Goal: Information Seeking & Learning: Compare options

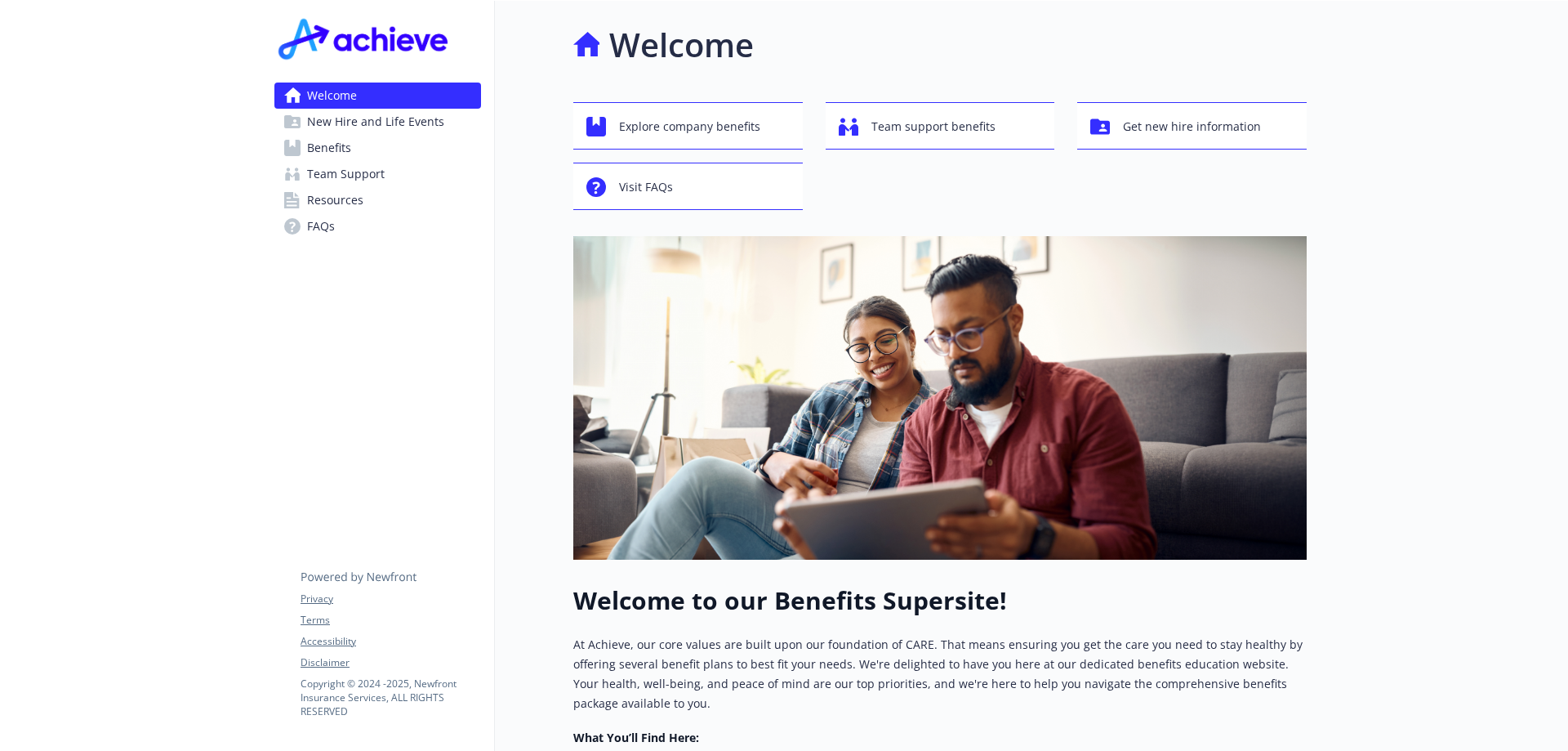
click at [314, 144] on span "Benefits" at bounding box center [329, 148] width 44 height 26
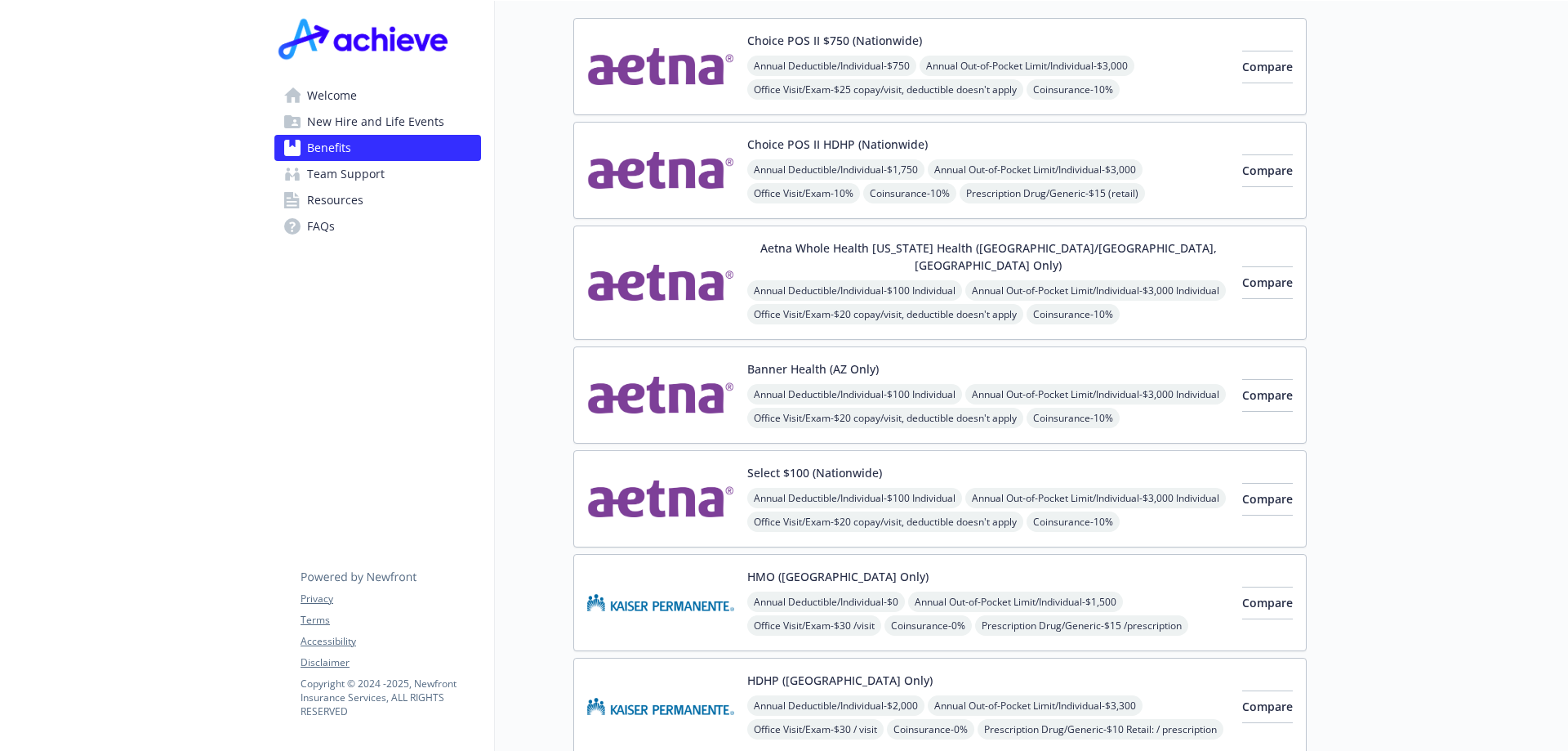
scroll to position [81, 0]
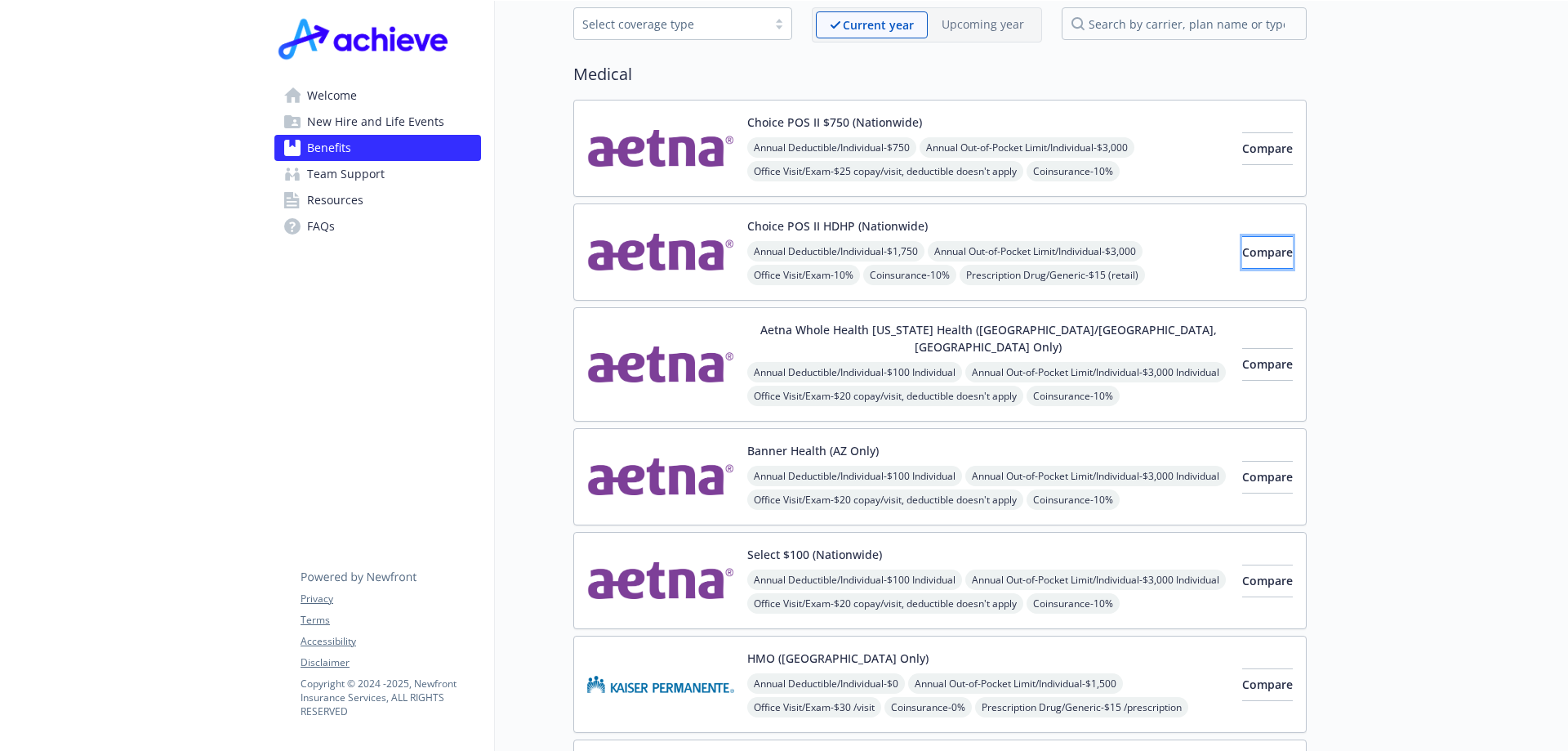
click at [1243, 250] on span "Compare" at bounding box center [1268, 252] width 51 height 16
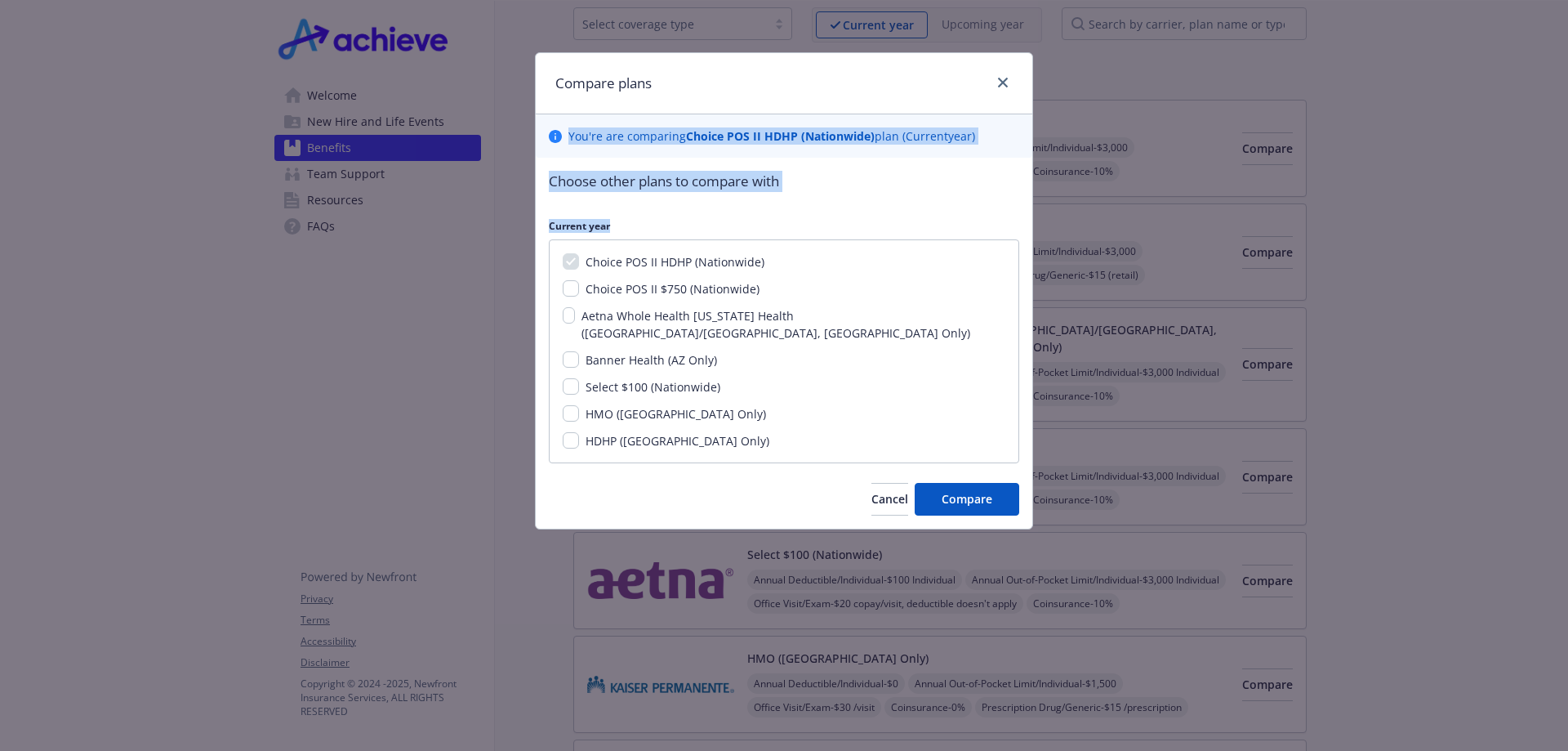
drag, startPoint x: 716, startPoint y: 69, endPoint x: 854, endPoint y: 99, distance: 141.2
click at [796, 212] on div "Compare plans You ' re are comparing Choice POS II HDHP (Nationwide) plan ( Cur…" at bounding box center [784, 290] width 498 height 477
click at [824, 82] on div "Compare plans" at bounding box center [784, 83] width 496 height 61
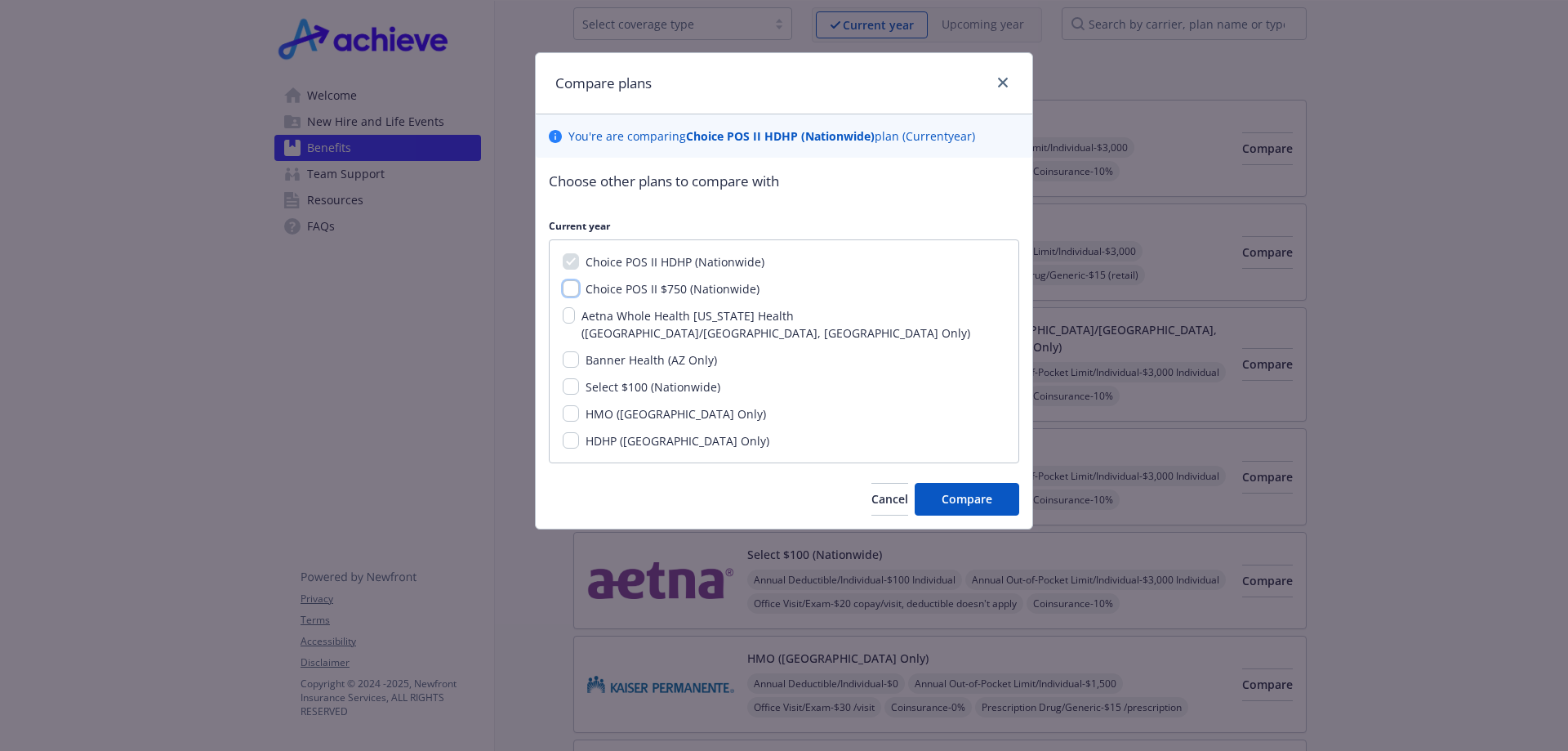
click at [571, 291] on input "Choice POS II $750 (Nationwide)" at bounding box center [570, 287] width 16 height 16
checkbox input "true"
click at [566, 378] on input "Select $100 (Nationwide)" at bounding box center [570, 386] width 16 height 16
checkbox input "true"
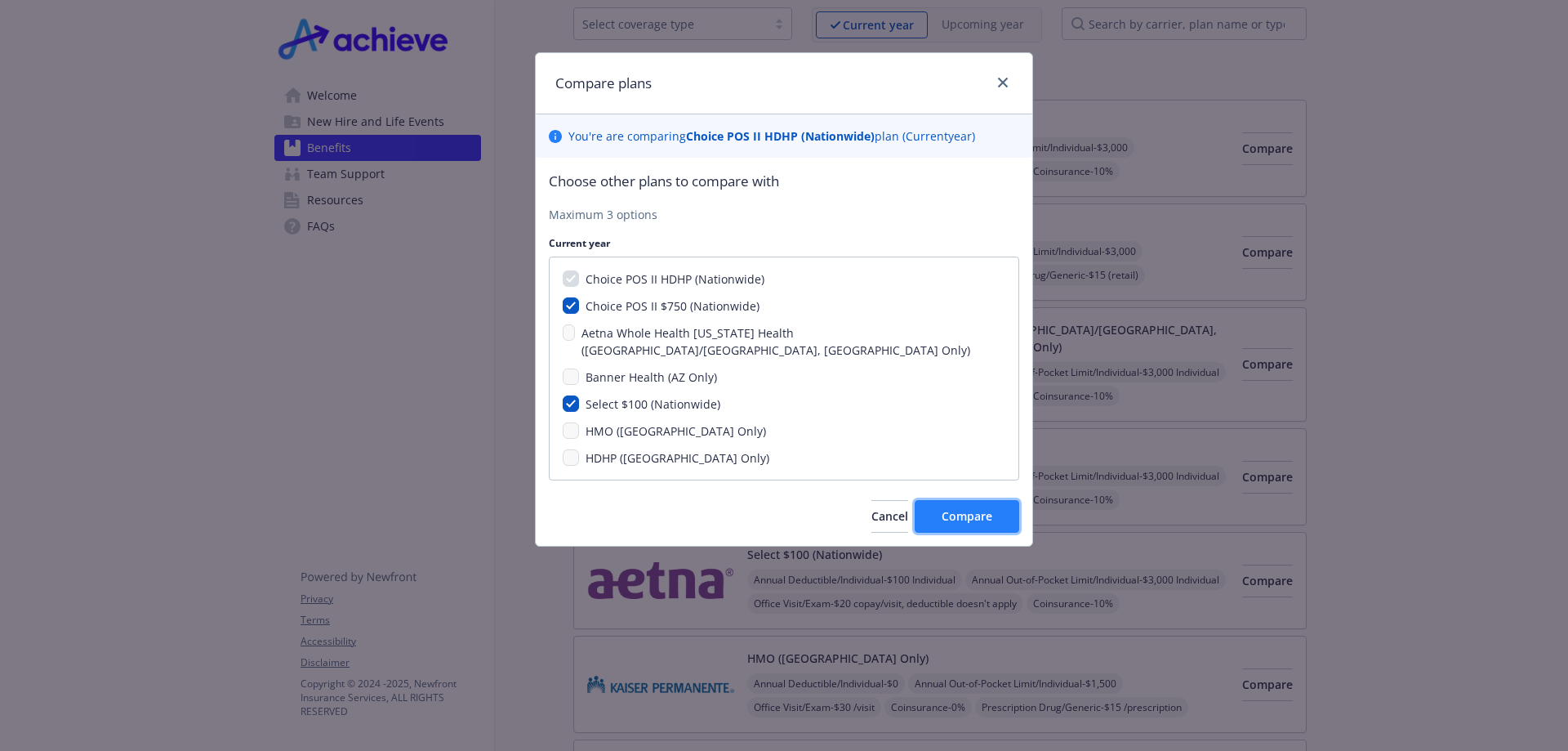
click at [977, 508] on span "Compare" at bounding box center [967, 516] width 51 height 16
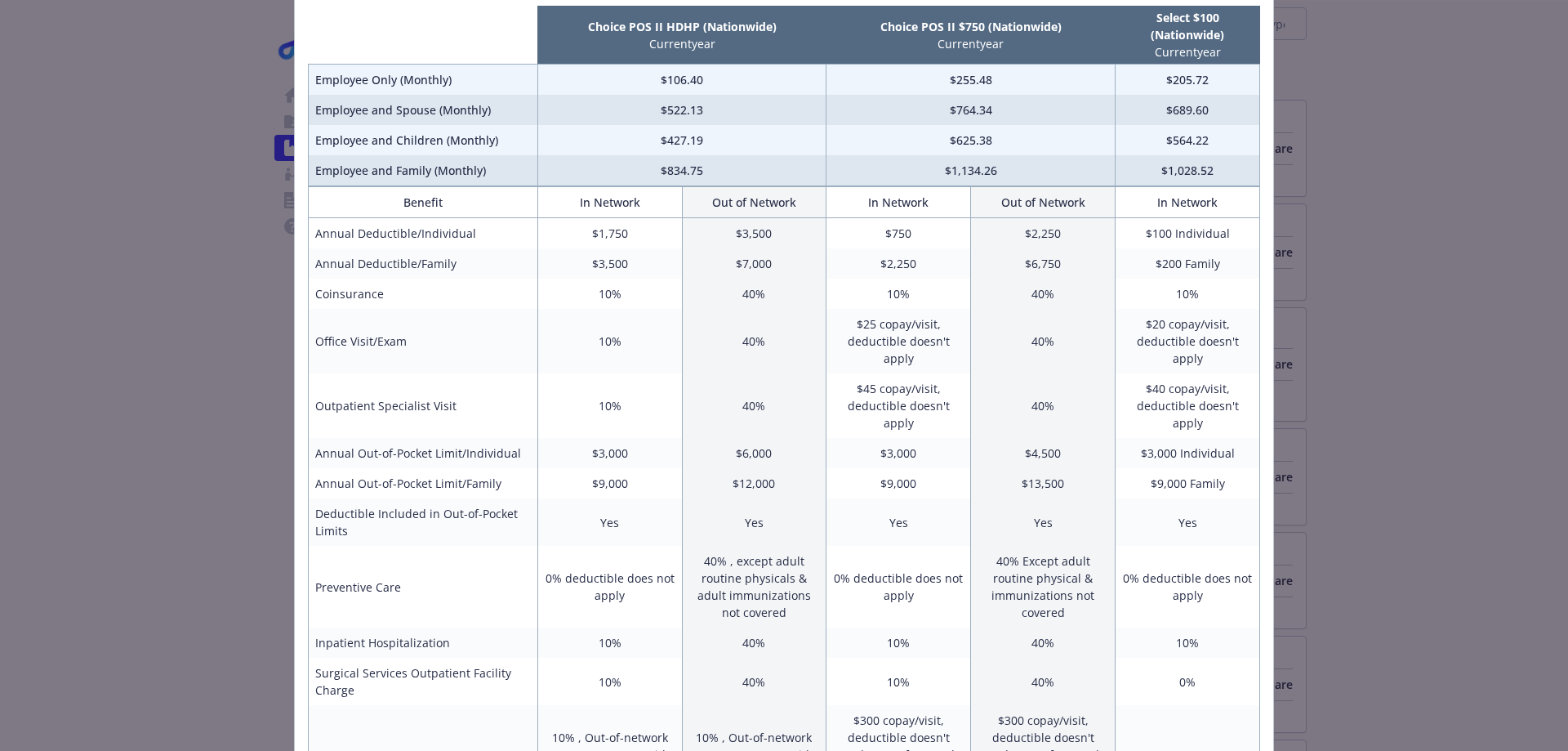
scroll to position [0, 0]
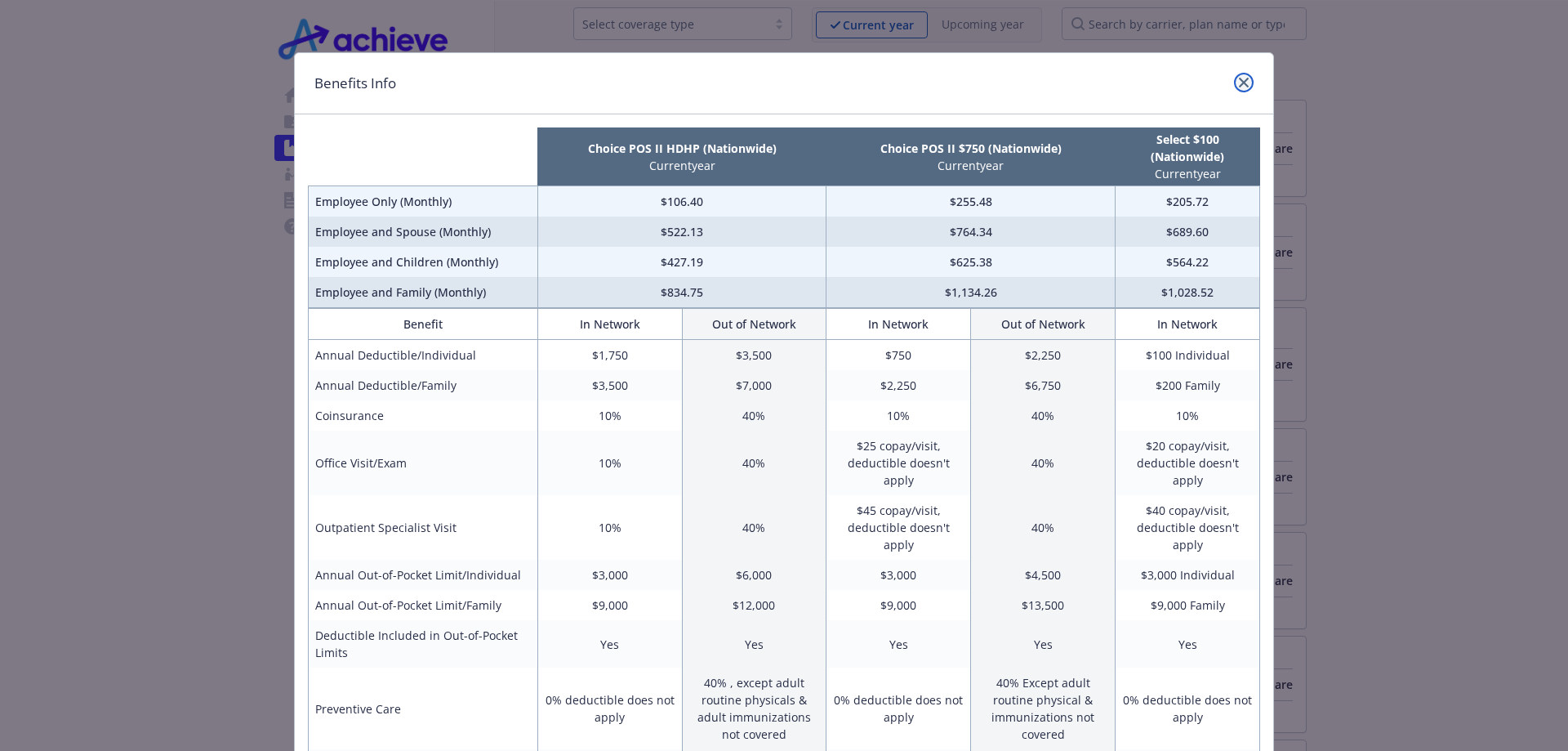
click at [1238, 79] on icon "close" at bounding box center [1243, 82] width 9 height 9
